Goal: Task Accomplishment & Management: Manage account settings

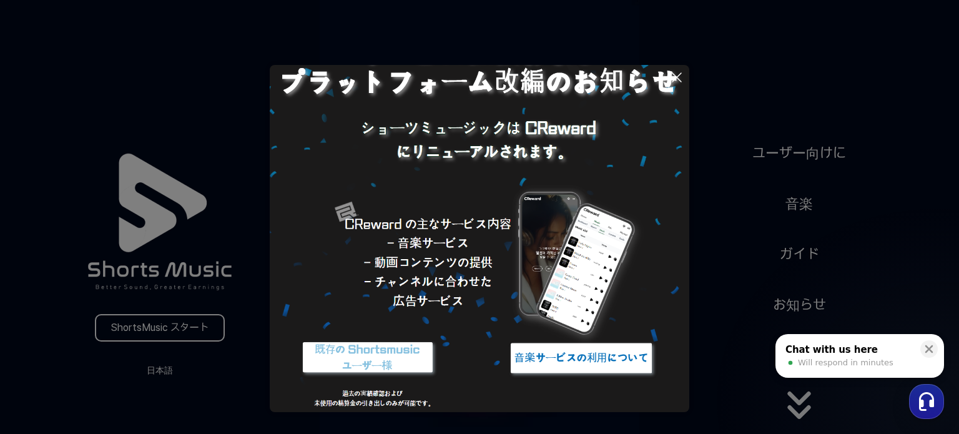
scroll to position [72, 0]
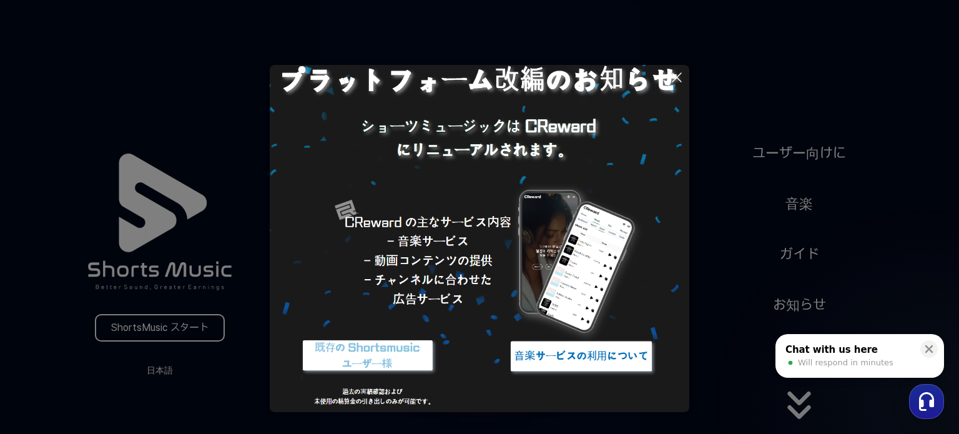
click at [561, 361] on img at bounding box center [581, 356] width 156 height 47
click at [403, 182] on img at bounding box center [479, 202] width 419 height 419
click at [182, 209] on button at bounding box center [479, 217] width 959 height 434
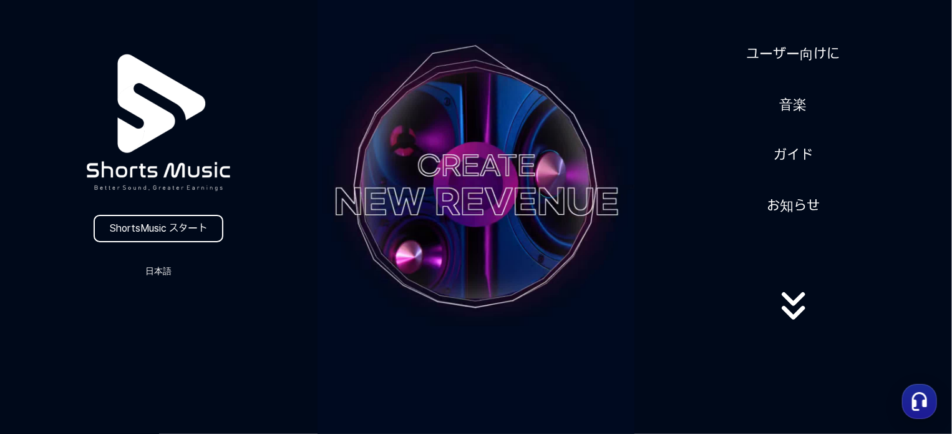
scroll to position [62, 0]
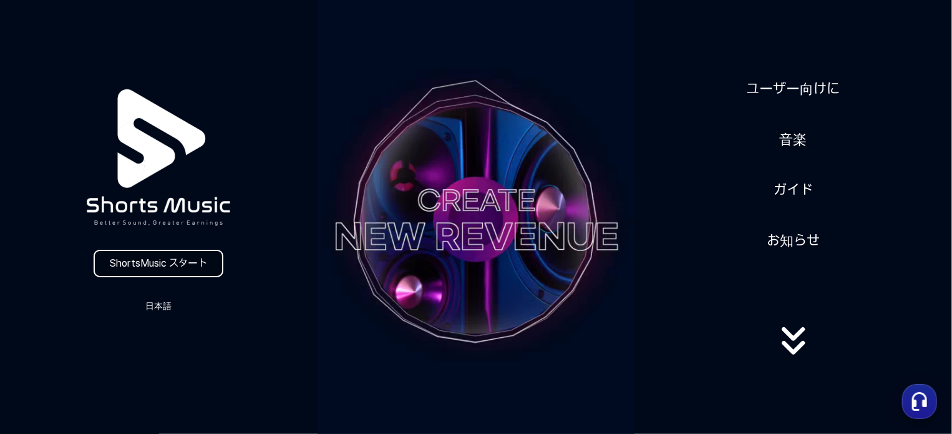
click at [154, 271] on link "ShortsMusic スタート" at bounding box center [159, 263] width 130 height 27
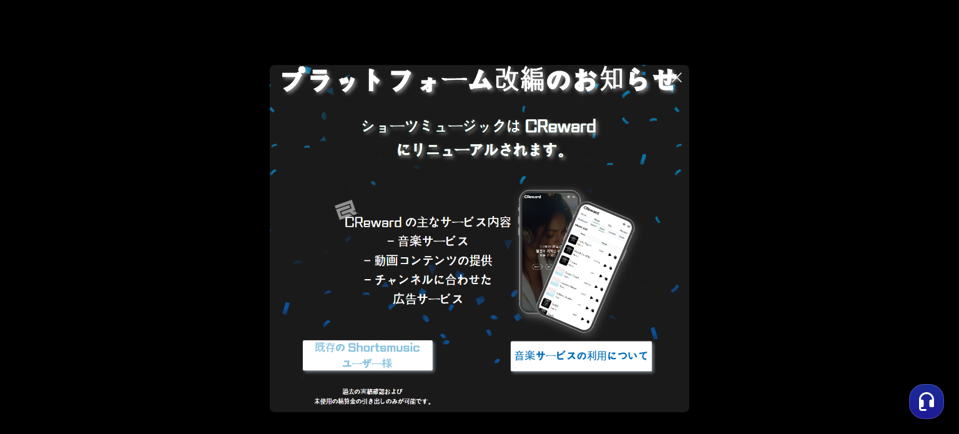
scroll to position [9, 0]
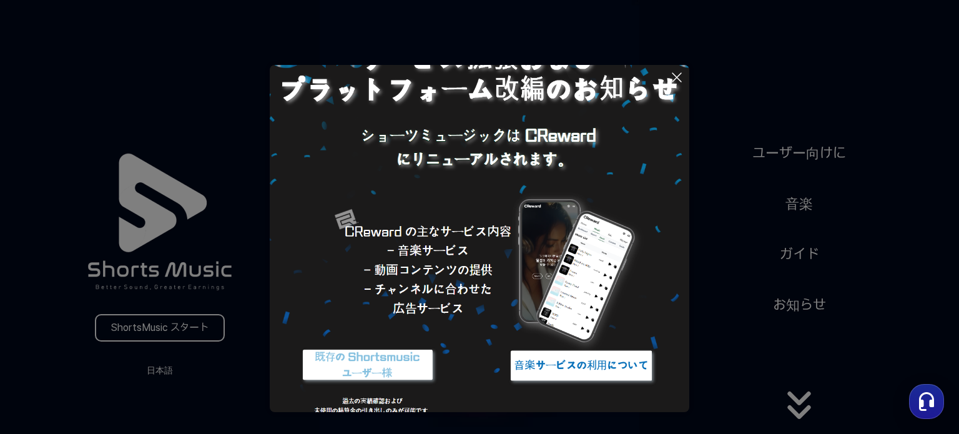
scroll to position [72, 0]
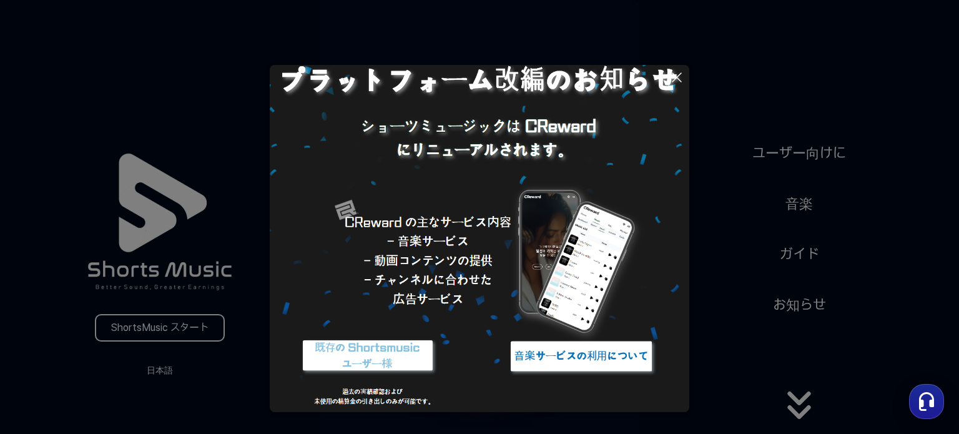
click at [532, 366] on img at bounding box center [581, 356] width 156 height 47
